Goal: Task Accomplishment & Management: Use online tool/utility

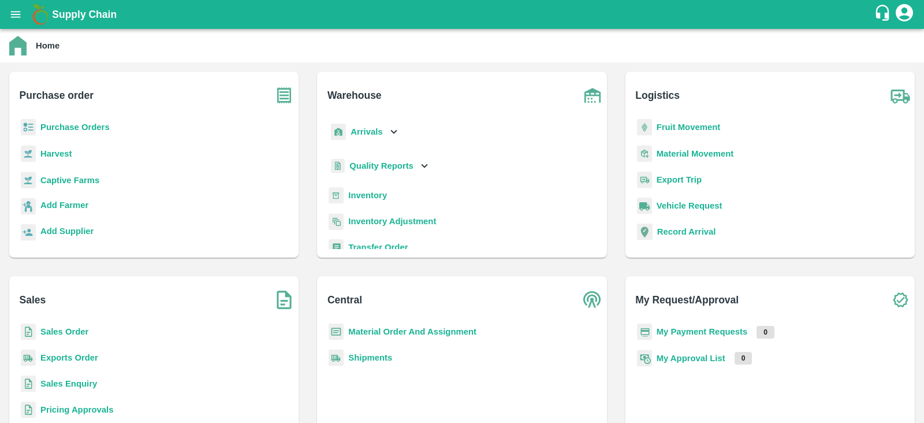
click at [78, 128] on b "Purchase Orders" at bounding box center [74, 126] width 69 height 9
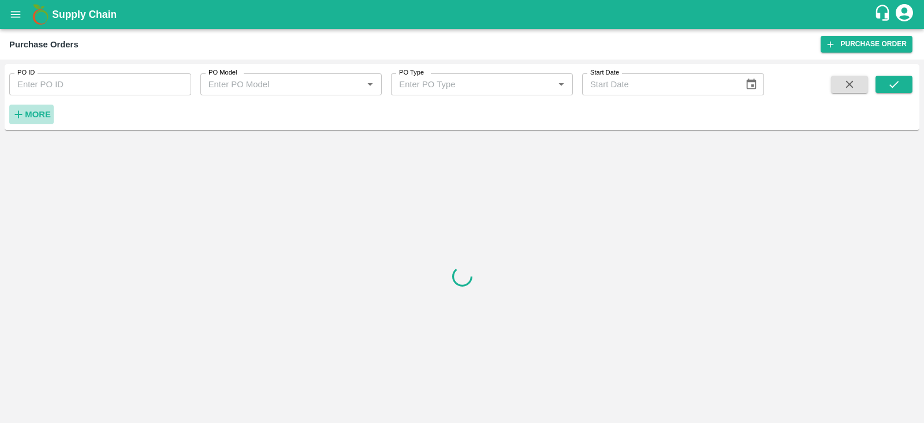
click at [46, 113] on strong "More" at bounding box center [38, 114] width 26 height 9
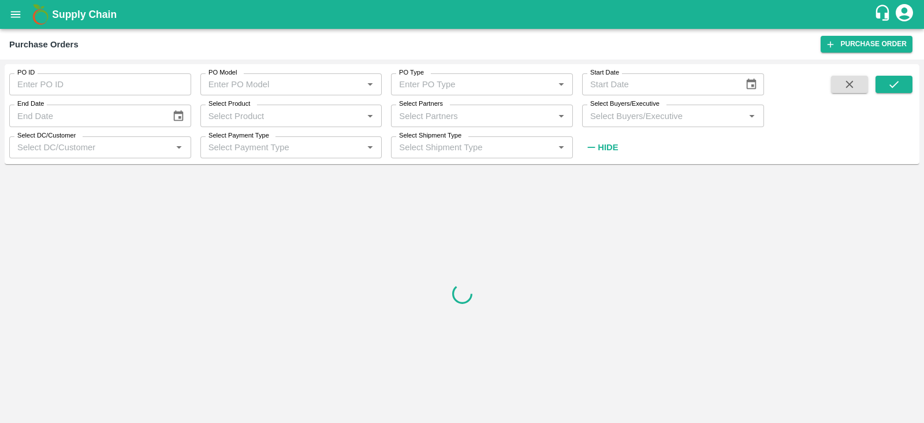
click at [636, 115] on input "Select Buyers/Executive" at bounding box center [664, 115] width 156 height 15
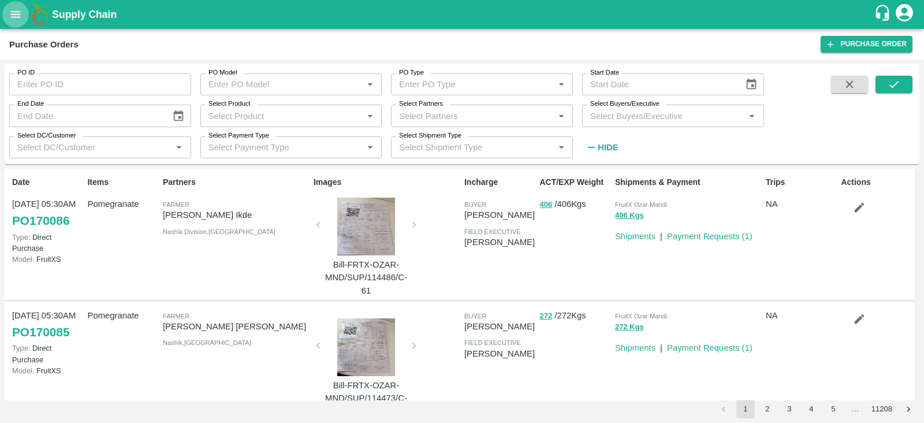
click at [16, 14] on icon "open drawer" at bounding box center [16, 14] width 10 height 6
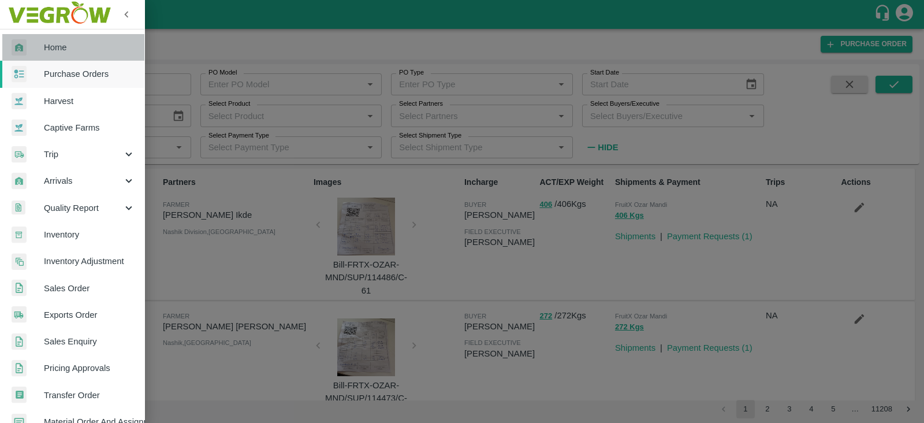
click at [76, 55] on link "Home" at bounding box center [72, 47] width 144 height 27
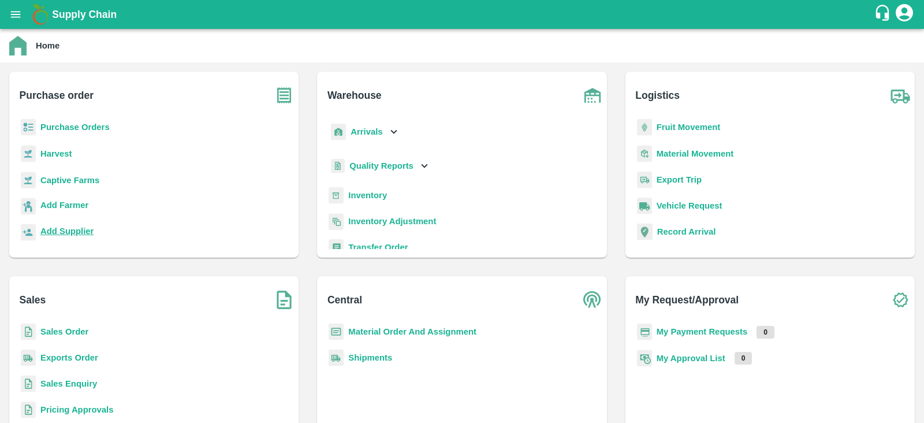
click at [80, 234] on b "Add Supplier" at bounding box center [66, 230] width 53 height 9
